Goal: Obtain resource: Obtain resource

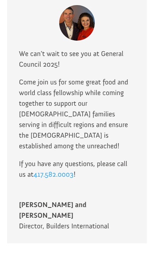
scroll to position [739, 0]
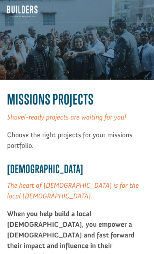
click at [38, 115] on span "Shovel-ready projects are waiting for you!" at bounding box center [66, 117] width 119 height 9
click at [27, 97] on span "Missions Projects" at bounding box center [50, 99] width 86 height 17
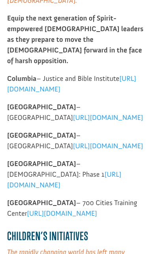
scroll to position [777, 0]
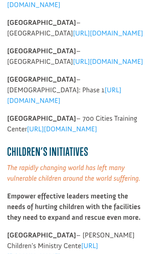
scroll to position [858, 0]
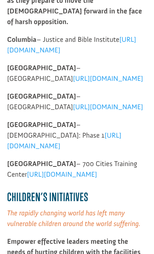
scroll to position [813, 0]
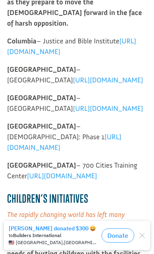
scroll to position [827, 0]
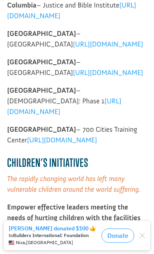
scroll to position [847, 0]
